Goal: Communication & Community: Answer question/provide support

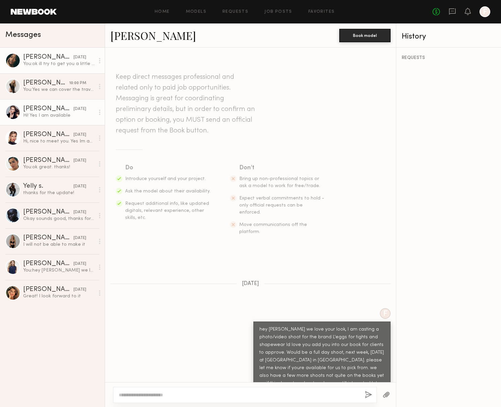
scroll to position [23, 0]
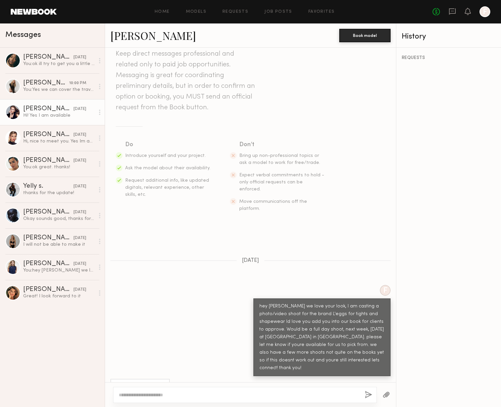
click at [43, 18] on header "Home Models Requests Job Posts Favorites Sign Out No fees up to $5,000 F" at bounding box center [250, 11] width 501 height 23
click at [43, 14] on link at bounding box center [34, 12] width 46 height 6
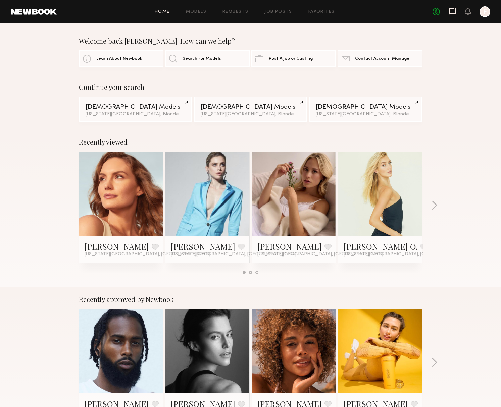
click at [448, 10] on icon at bounding box center [451, 11] width 7 height 7
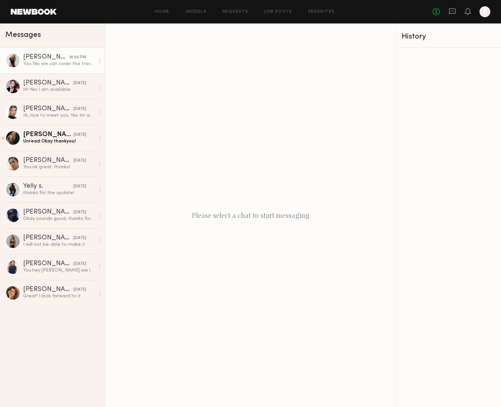
click at [46, 58] on div "[PERSON_NAME]" at bounding box center [46, 57] width 46 height 7
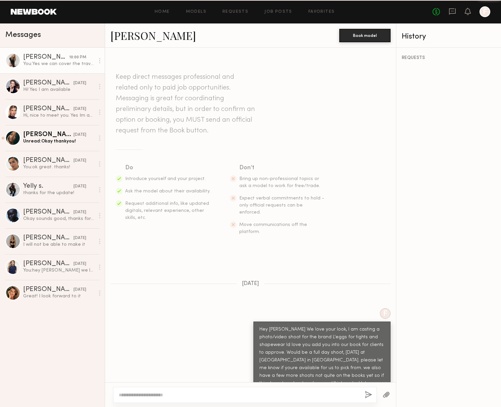
scroll to position [416, 0]
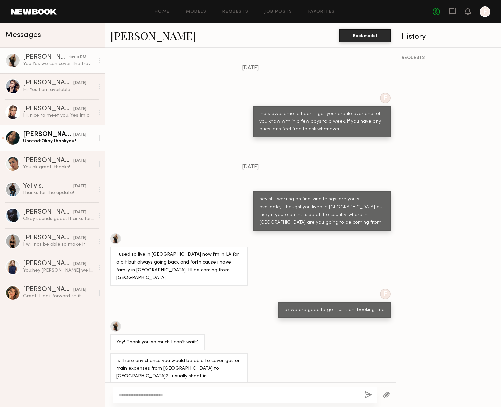
click at [51, 139] on div "Unread: Okay thankyou!" at bounding box center [58, 141] width 71 height 6
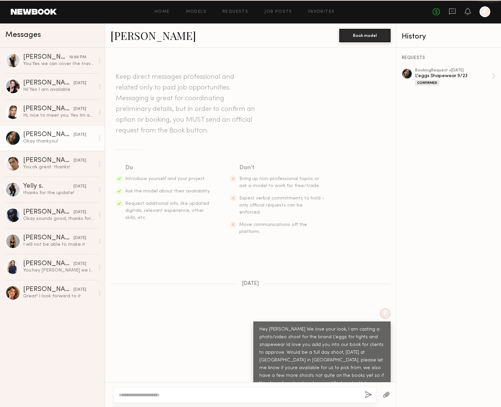
scroll to position [543, 0]
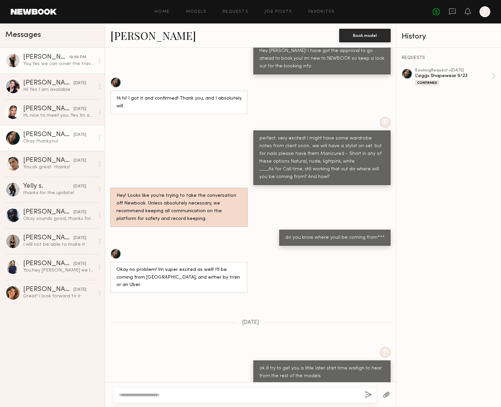
click at [37, 66] on div "You: Yes we can cover the travel costs. do you plan on driving yourself idk if …" at bounding box center [58, 64] width 71 height 6
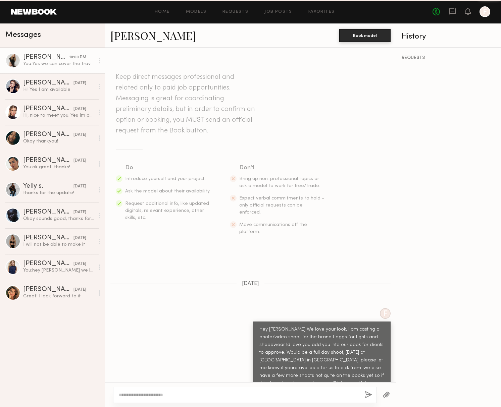
scroll to position [416, 0]
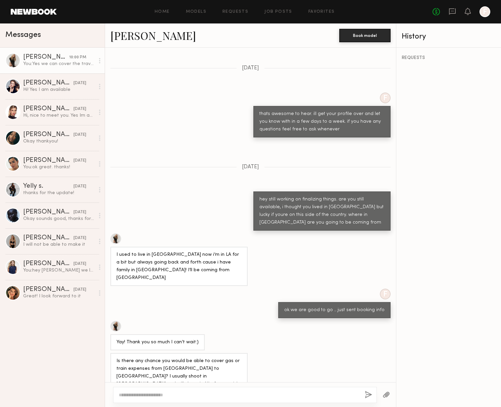
click at [480, 14] on div at bounding box center [484, 11] width 11 height 11
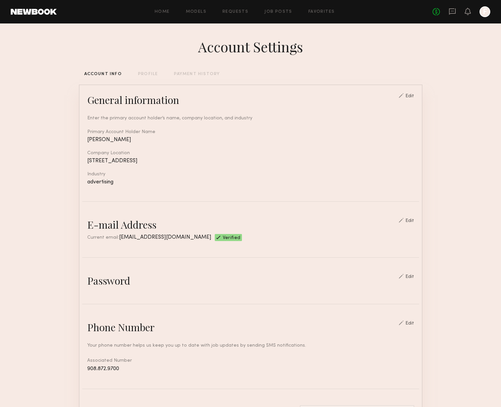
click at [482, 11] on div at bounding box center [484, 11] width 11 height 11
click at [453, 12] on icon at bounding box center [451, 11] width 7 height 7
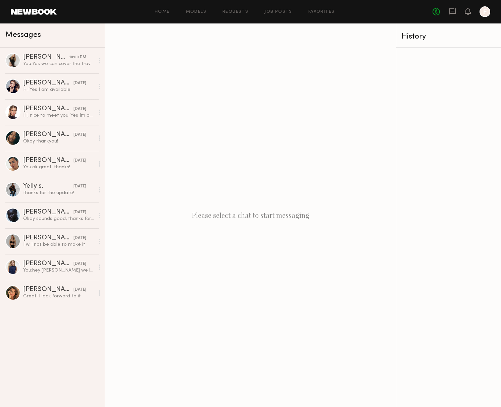
click at [463, 12] on div "No fees up to $5,000 F" at bounding box center [461, 11] width 58 height 11
click at [484, 11] on div at bounding box center [484, 11] width 11 height 11
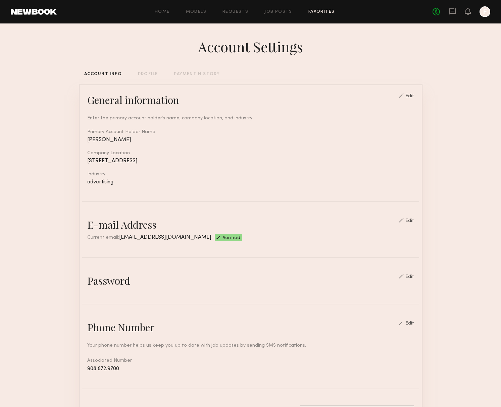
click at [321, 11] on link "Favorites" at bounding box center [321, 12] width 26 height 4
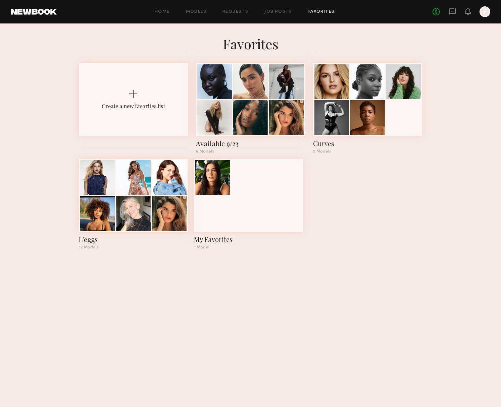
click at [299, 11] on div "Home Models Requests Job Posts Favorites Sign Out" at bounding box center [245, 12] width 376 height 4
click at [273, 11] on link "Job Posts" at bounding box center [278, 12] width 28 height 4
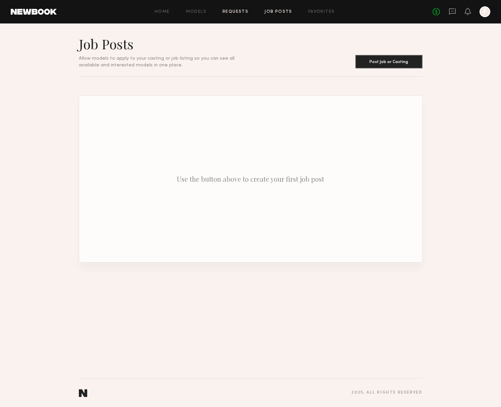
click at [239, 11] on link "Requests" at bounding box center [235, 12] width 26 height 4
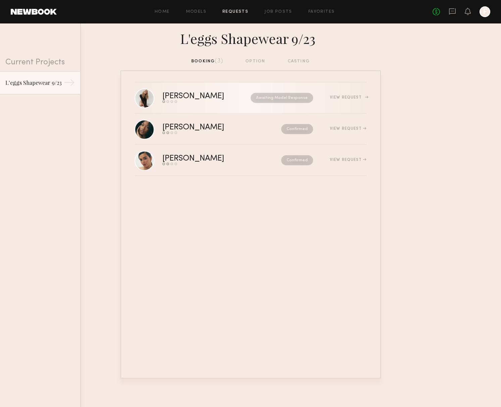
click at [338, 101] on div "[PERSON_NAME] Send request Model response Review hours worked Pay model Awaitin…" at bounding box center [264, 98] width 204 height 10
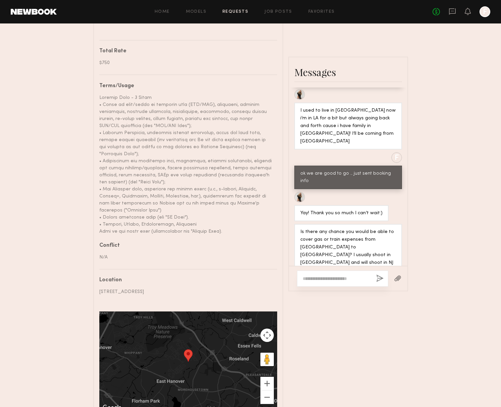
scroll to position [761, 0]
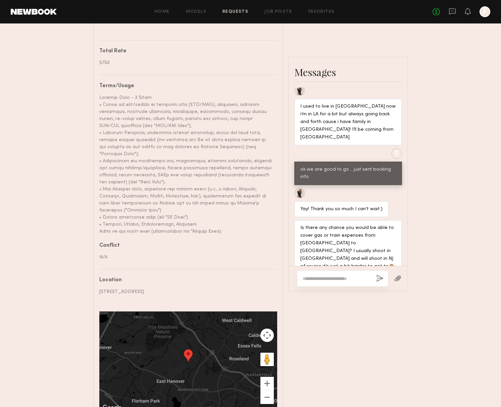
click at [336, 275] on div at bounding box center [336, 278] width 68 height 7
click at [343, 275] on textarea at bounding box center [336, 278] width 68 height 7
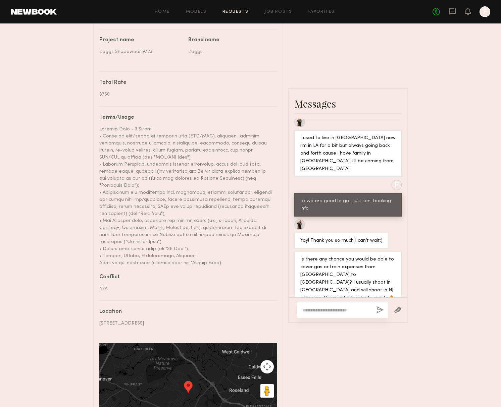
scroll to position [298, 0]
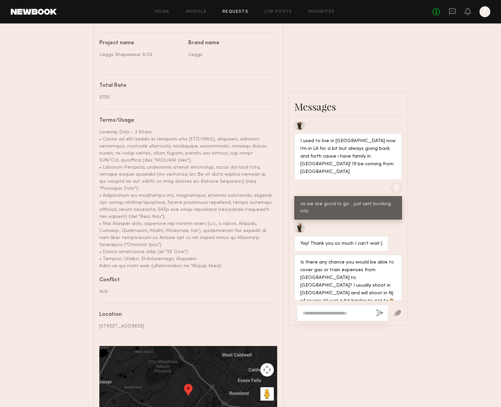
click at [312, 310] on textarea at bounding box center [336, 313] width 68 height 7
type textarea "**********"
click at [377, 311] on button "button" at bounding box center [379, 313] width 7 height 8
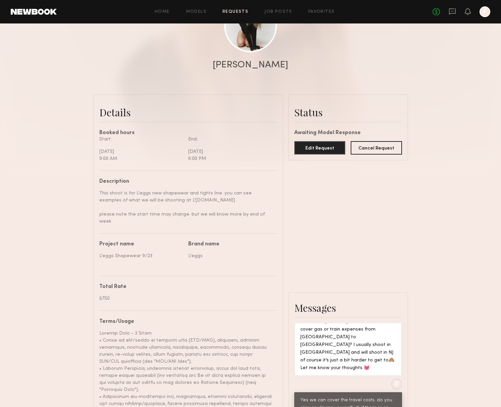
scroll to position [0, 0]
